Goal: Task Accomplishment & Management: Complete application form

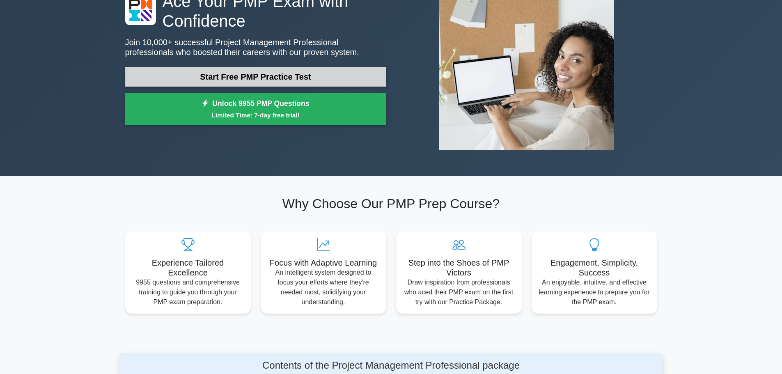
click at [256, 76] on link "Start Free PMP Practice Test" at bounding box center [255, 77] width 261 height 20
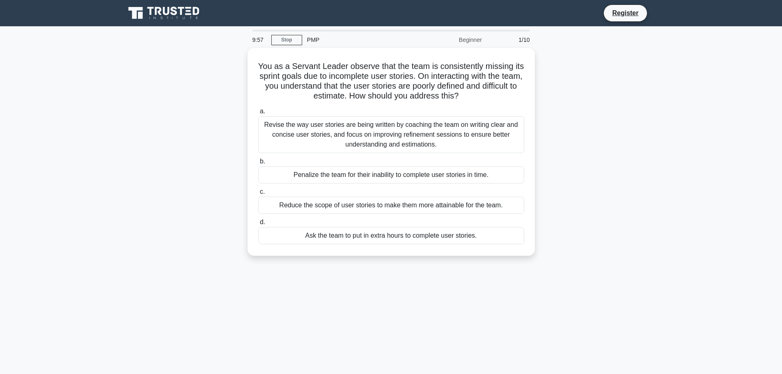
click at [311, 37] on div "PMP" at bounding box center [358, 40] width 113 height 16
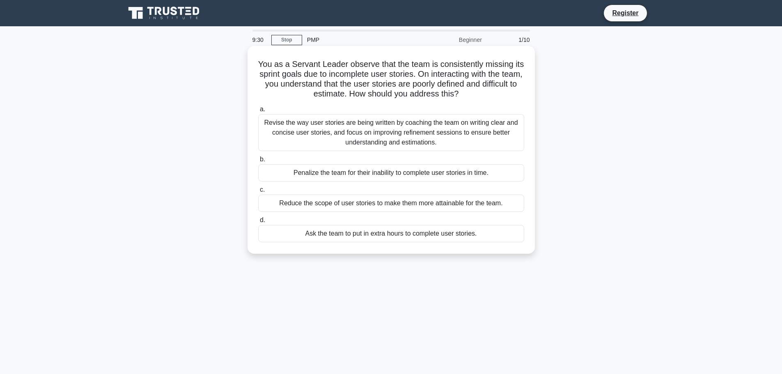
click at [408, 136] on div "Revise the way user stories are being written by coaching the team on writing c…" at bounding box center [391, 132] width 266 height 37
click at [258, 112] on input "a. Revise the way user stories are being written by coaching the team on writin…" at bounding box center [258, 109] width 0 height 5
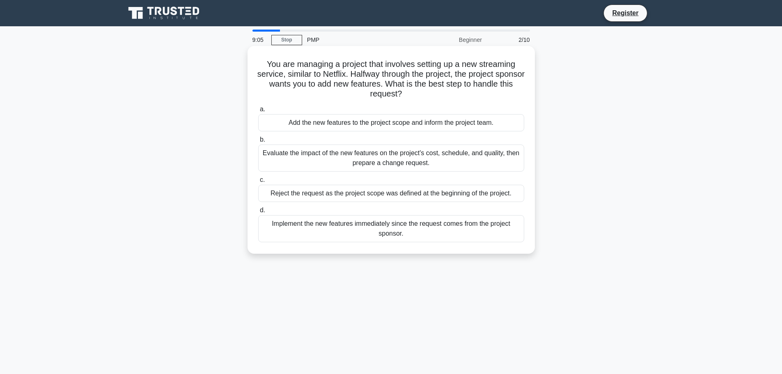
click at [439, 160] on div "Evaluate the impact of the new features on the project's cost, schedule, and qu…" at bounding box center [391, 158] width 266 height 27
click at [258, 142] on input "b. Evaluate the impact of the new features on the project's cost, schedule, and…" at bounding box center [258, 139] width 0 height 5
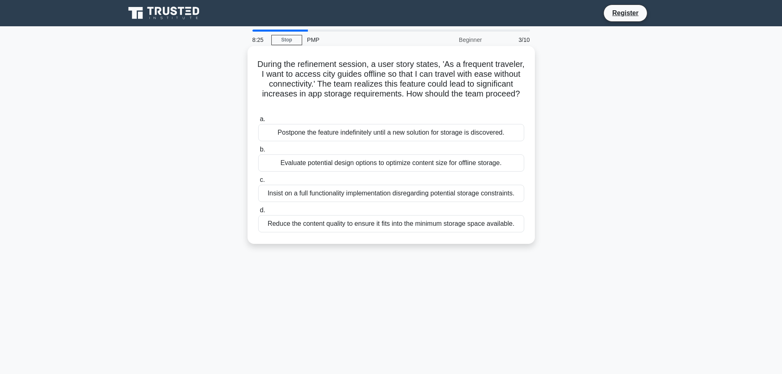
click at [313, 168] on div "Evaluate potential design options to optimize content size for offline storage." at bounding box center [391, 162] width 266 height 17
click at [258, 152] on input "b. Evaluate potential design options to optimize content size for offline stora…" at bounding box center [258, 149] width 0 height 5
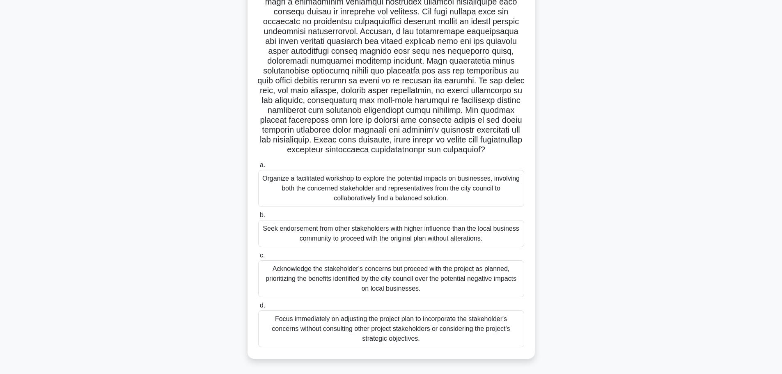
scroll to position [83, 0]
click at [443, 278] on div "Acknowledge the stakeholder's concerns but proceed with the project as planned,…" at bounding box center [391, 278] width 266 height 37
click at [258, 258] on input "c. Acknowledge the stakeholder's concerns but proceed with the project as plann…" at bounding box center [258, 255] width 0 height 5
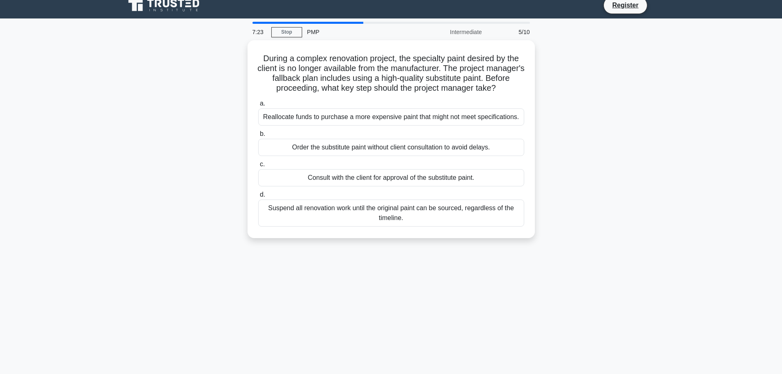
scroll to position [0, 0]
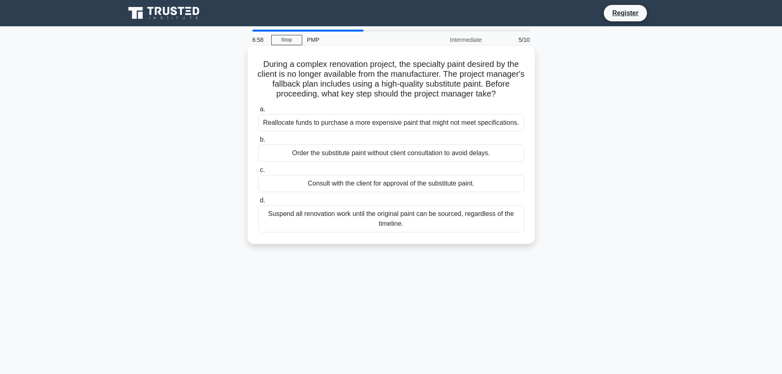
click at [415, 178] on div "Consult with the client for approval of the substitute paint." at bounding box center [391, 183] width 266 height 17
click at [258, 173] on input "c. Consult with the client for approval of the substitute paint." at bounding box center [258, 170] width 0 height 5
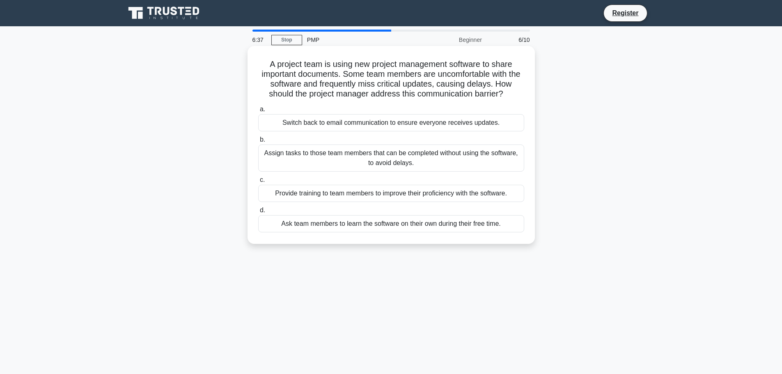
click at [427, 195] on div "Provide training to team members to improve their proficiency with the software." at bounding box center [391, 193] width 266 height 17
click at [258, 183] on input "c. Provide training to team members to improve their proficiency with the softw…" at bounding box center [258, 179] width 0 height 5
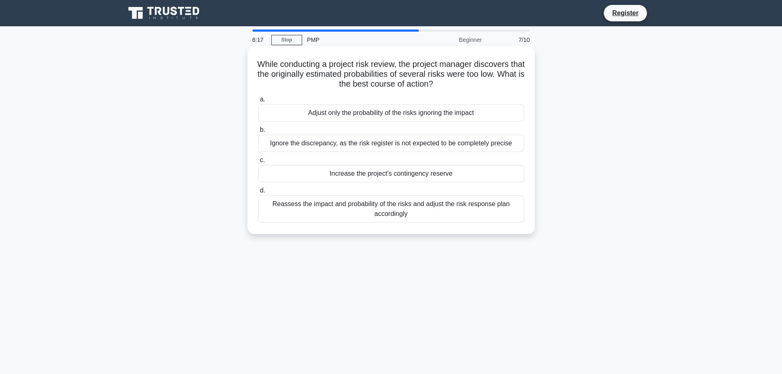
click at [360, 207] on div "Reassess the impact and probability of the risks and adjust the risk response p…" at bounding box center [391, 208] width 266 height 27
click at [258, 193] on input "d. Reassess the impact and probability of the risks and adjust the risk respons…" at bounding box center [258, 190] width 0 height 5
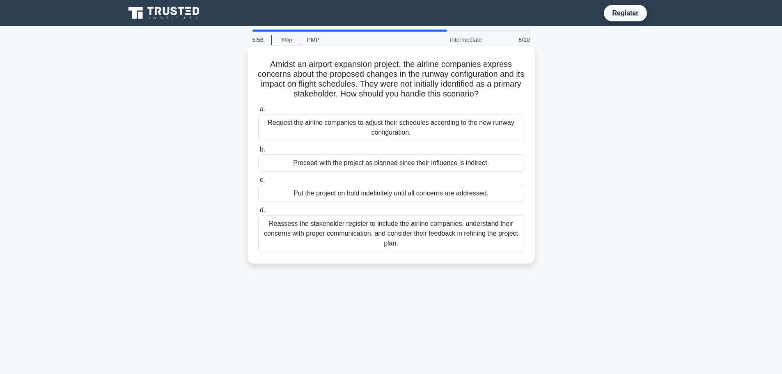
click at [351, 234] on div "Reassess the stakeholder register to include the airline companies, understand …" at bounding box center [391, 233] width 266 height 37
click at [258, 213] on input "d. Reassess the stakeholder register to include the airline companies, understa…" at bounding box center [258, 210] width 0 height 5
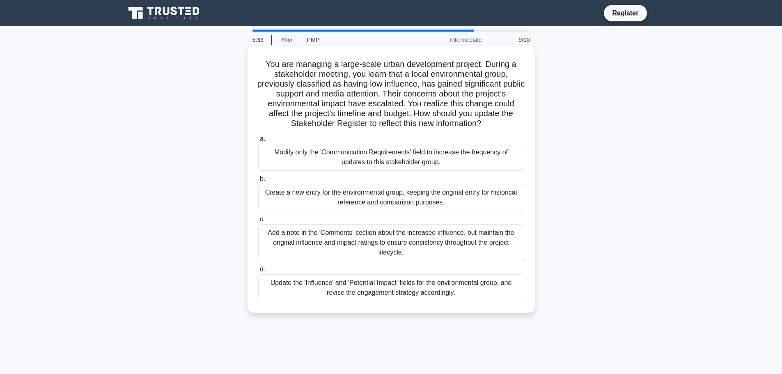
scroll to position [41, 0]
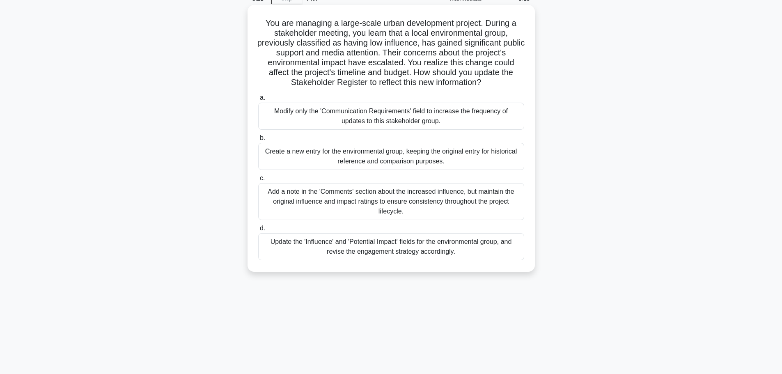
click at [485, 246] on div "Update the 'Influence' and 'Potential Impact' fields for the environmental grou…" at bounding box center [391, 246] width 266 height 27
click at [258, 231] on input "d. Update the 'Influence' and 'Potential Impact' fields for the environmental g…" at bounding box center [258, 228] width 0 height 5
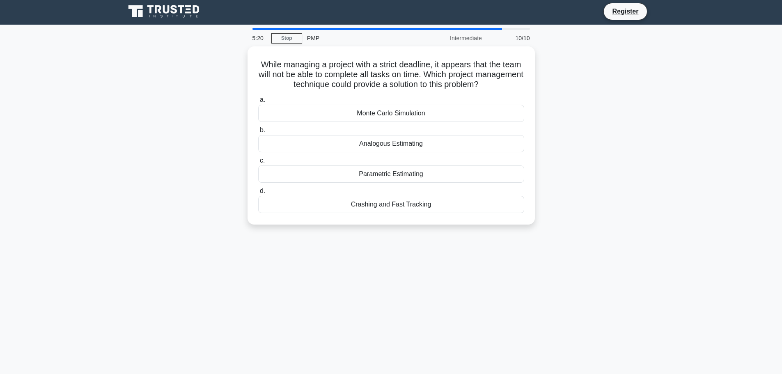
scroll to position [0, 0]
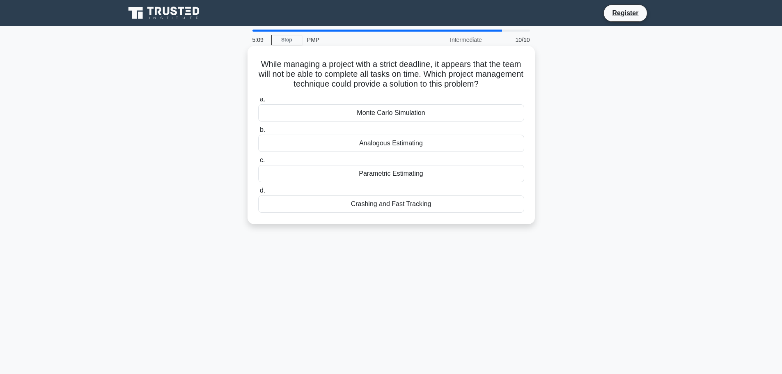
click at [373, 205] on div "Crashing and Fast Tracking" at bounding box center [391, 203] width 266 height 17
click at [258, 193] on input "d. Crashing and Fast Tracking" at bounding box center [258, 190] width 0 height 5
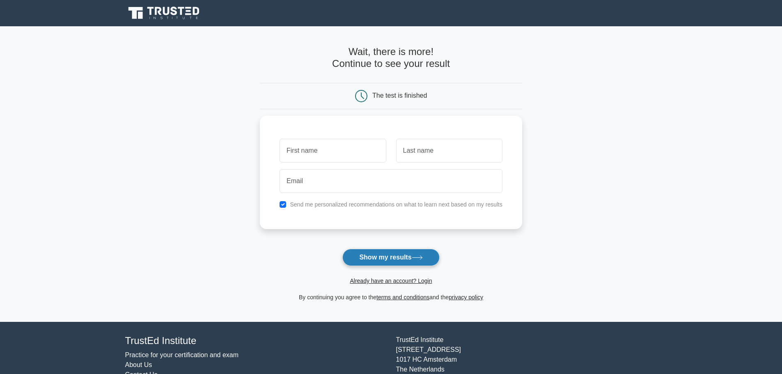
click at [391, 257] on button "Show my results" at bounding box center [390, 257] width 97 height 17
drag, startPoint x: 335, startPoint y: 154, endPoint x: 338, endPoint y: 161, distance: 7.0
click at [338, 160] on input "text" at bounding box center [333, 149] width 106 height 24
type input "gato"
click at [419, 149] on input "text" at bounding box center [449, 149] width 106 height 24
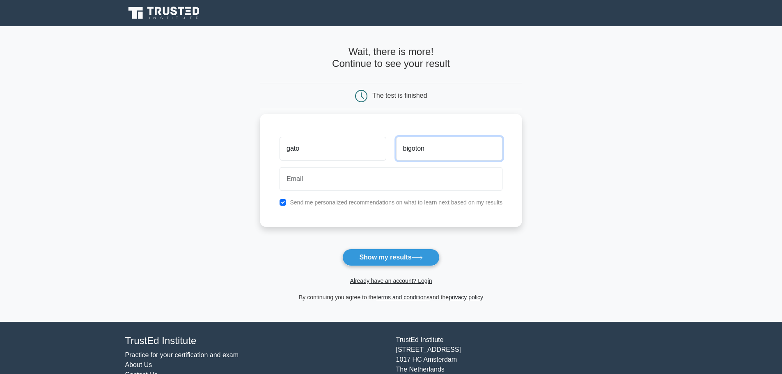
type input "bigoton"
click at [280, 204] on input "checkbox" at bounding box center [283, 202] width 7 height 7
checkbox input "false"
click at [381, 262] on button "Show my results" at bounding box center [390, 257] width 97 height 17
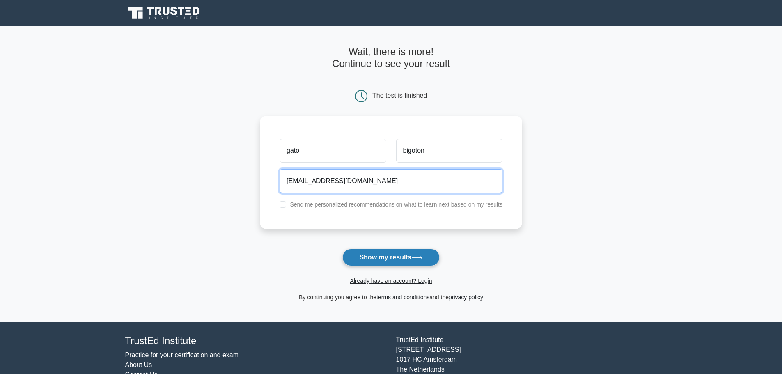
type input "gatobigoton@yopmail.com"
click at [402, 255] on button "Show my results" at bounding box center [390, 257] width 97 height 17
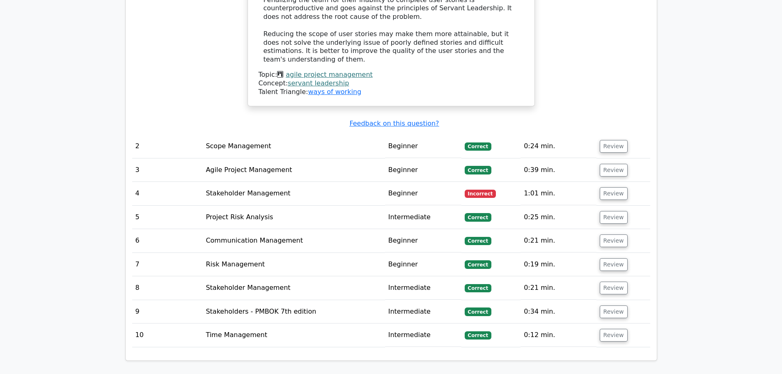
scroll to position [1068, 0]
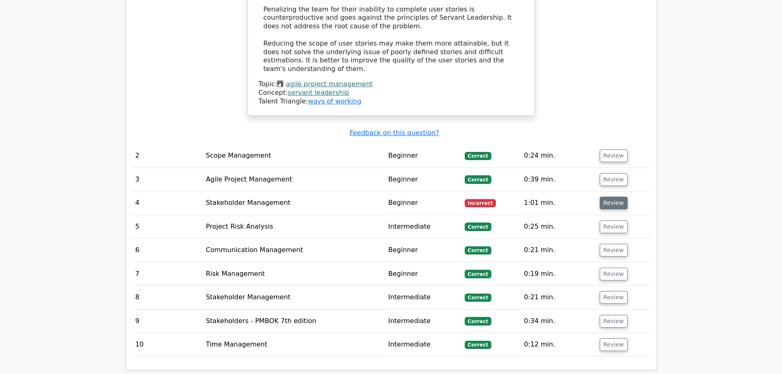
click at [602, 197] on button "Review" at bounding box center [614, 203] width 28 height 13
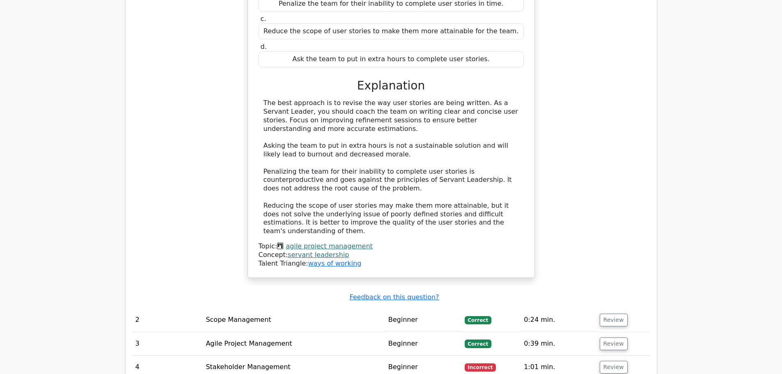
scroll to position [657, 0]
